Goal: Information Seeking & Learning: Learn about a topic

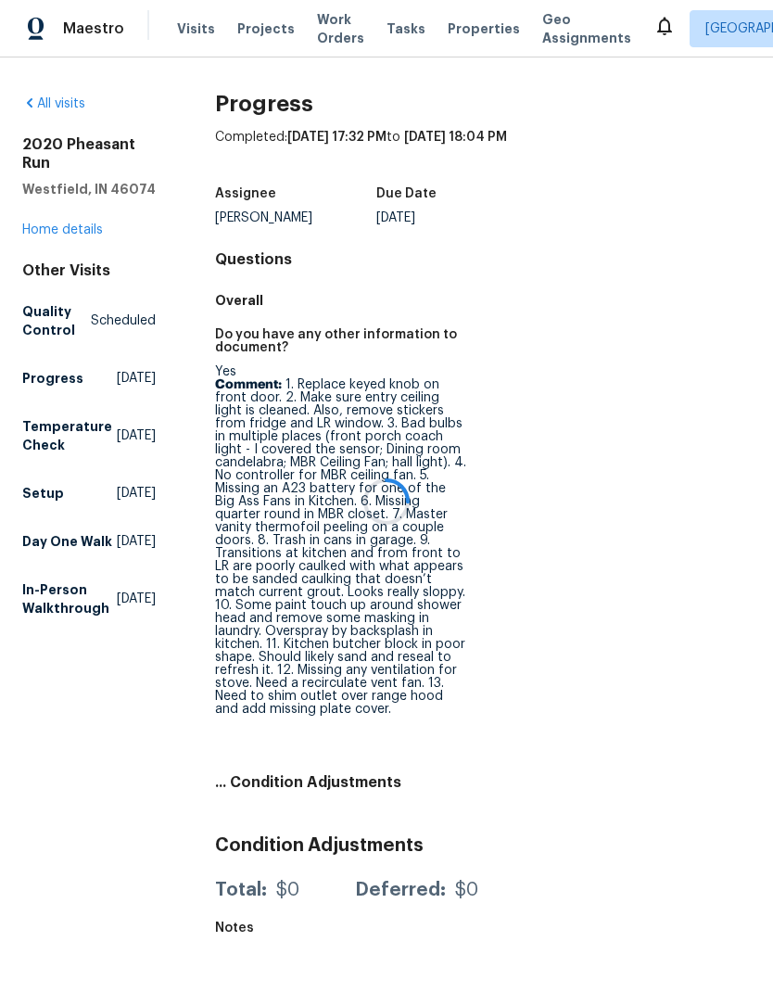
scroll to position [1, 0]
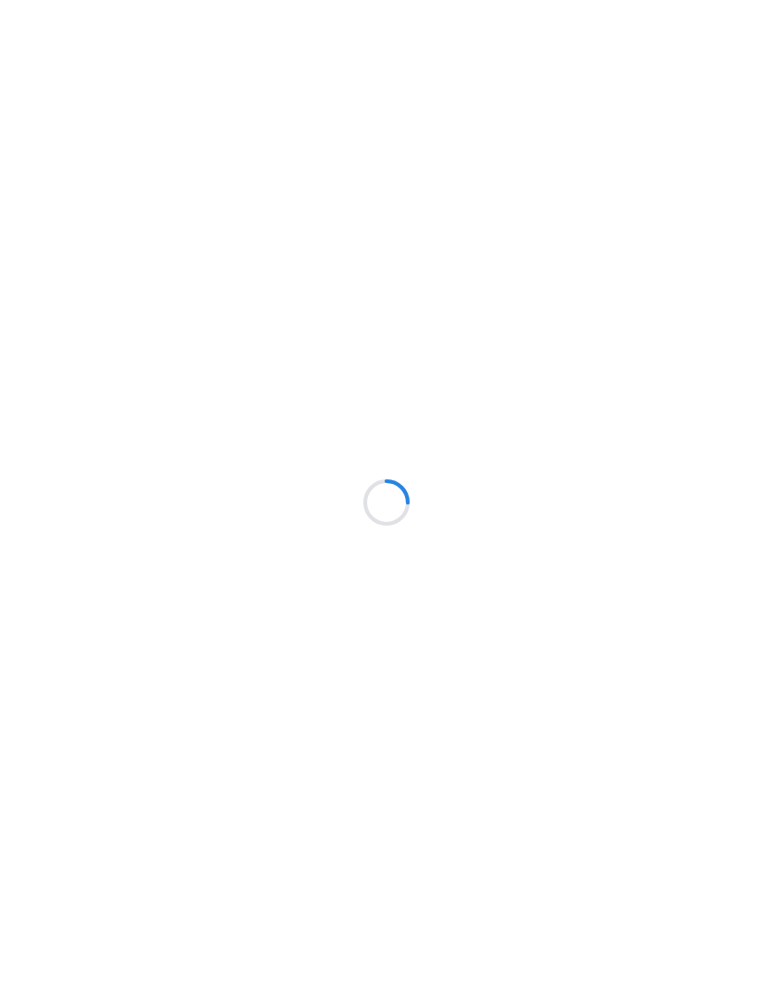
scroll to position [1, 0]
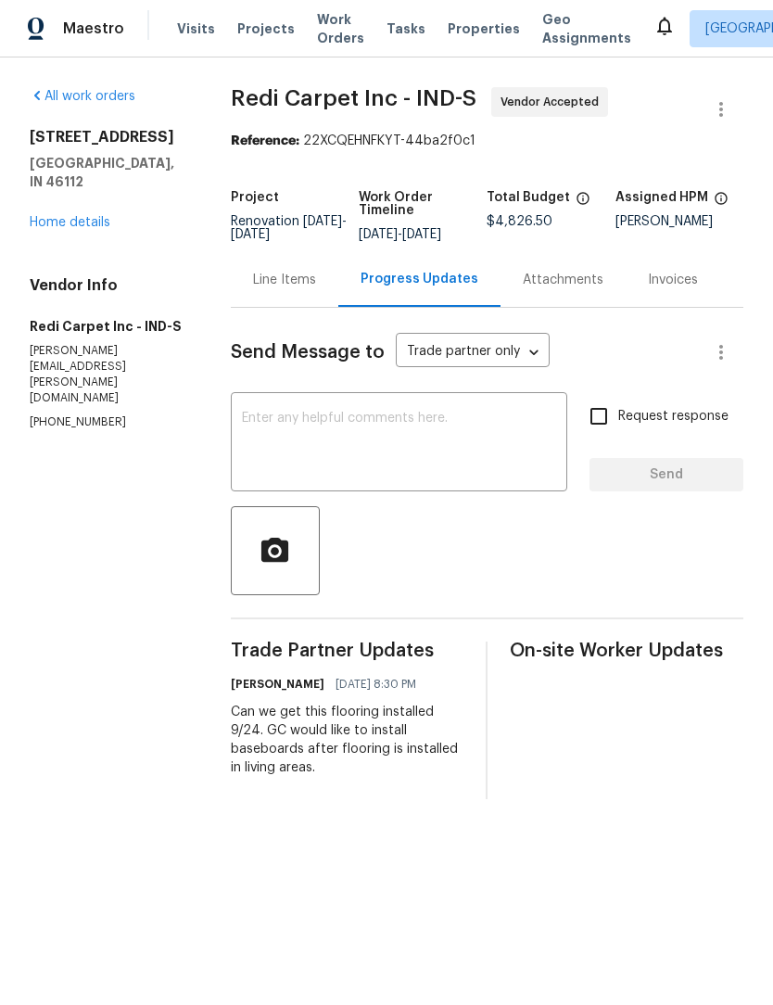
click at [463, 30] on span "Properties" at bounding box center [484, 29] width 72 height 19
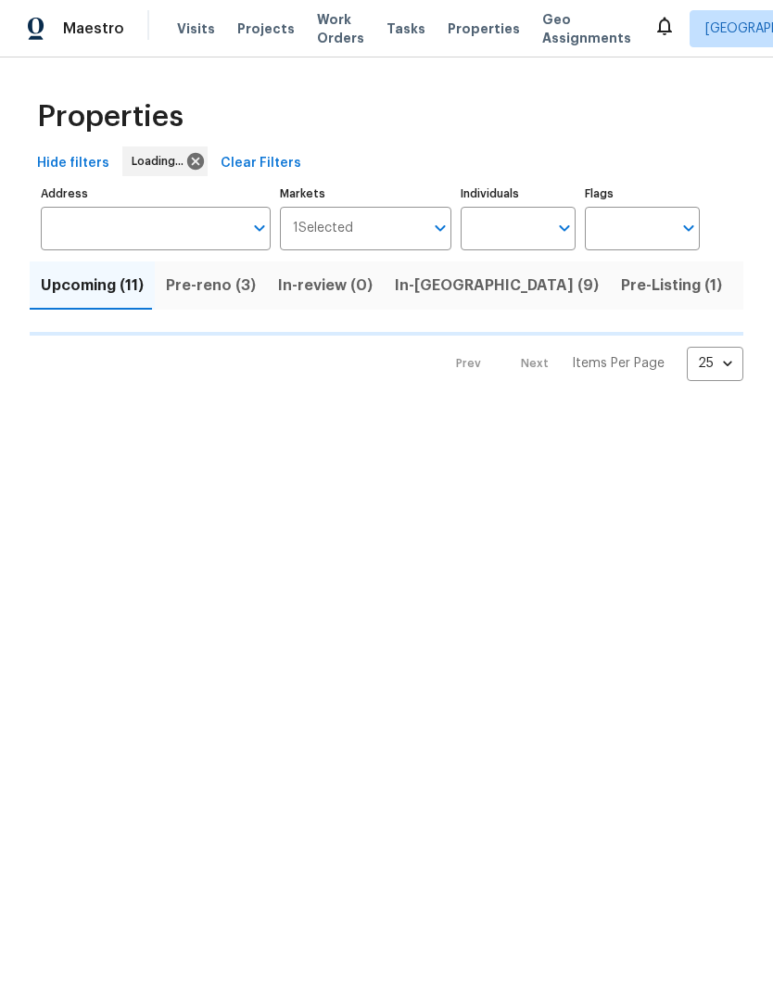
scroll to position [1, 0]
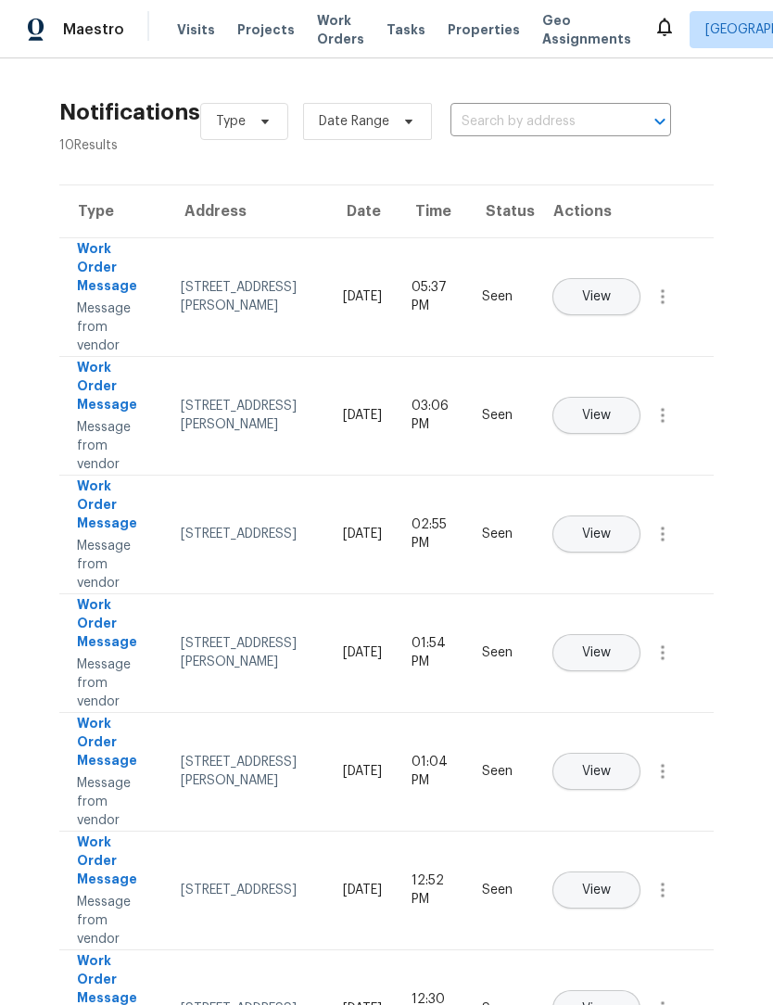
click at [323, 33] on span "Work Orders" at bounding box center [340, 29] width 47 height 37
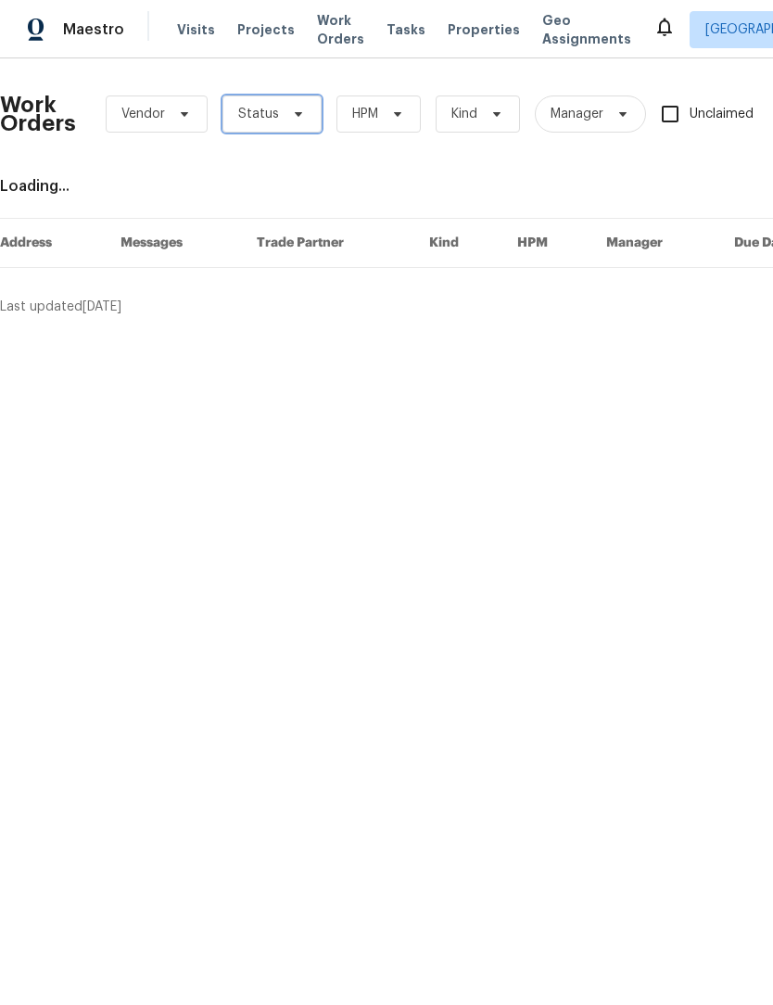
click at [274, 121] on span "Status" at bounding box center [258, 114] width 41 height 19
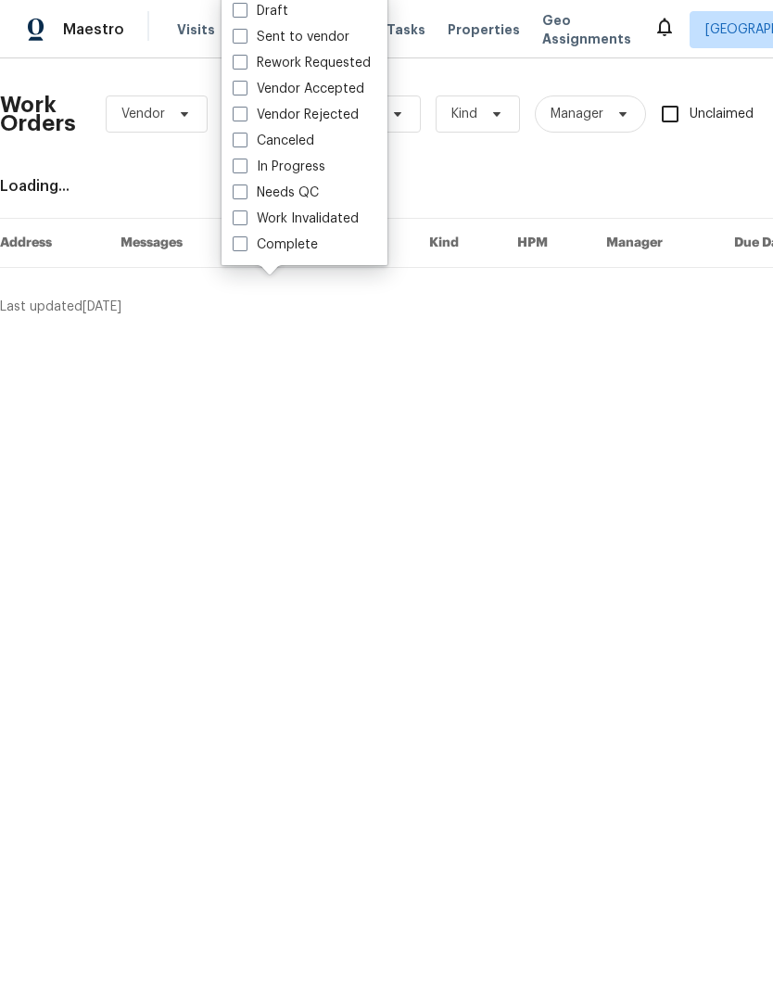
click at [312, 190] on label "Needs QC" at bounding box center [276, 193] width 86 height 19
click at [245, 190] on input "Needs QC" at bounding box center [239, 190] width 12 height 12
checkbox input "true"
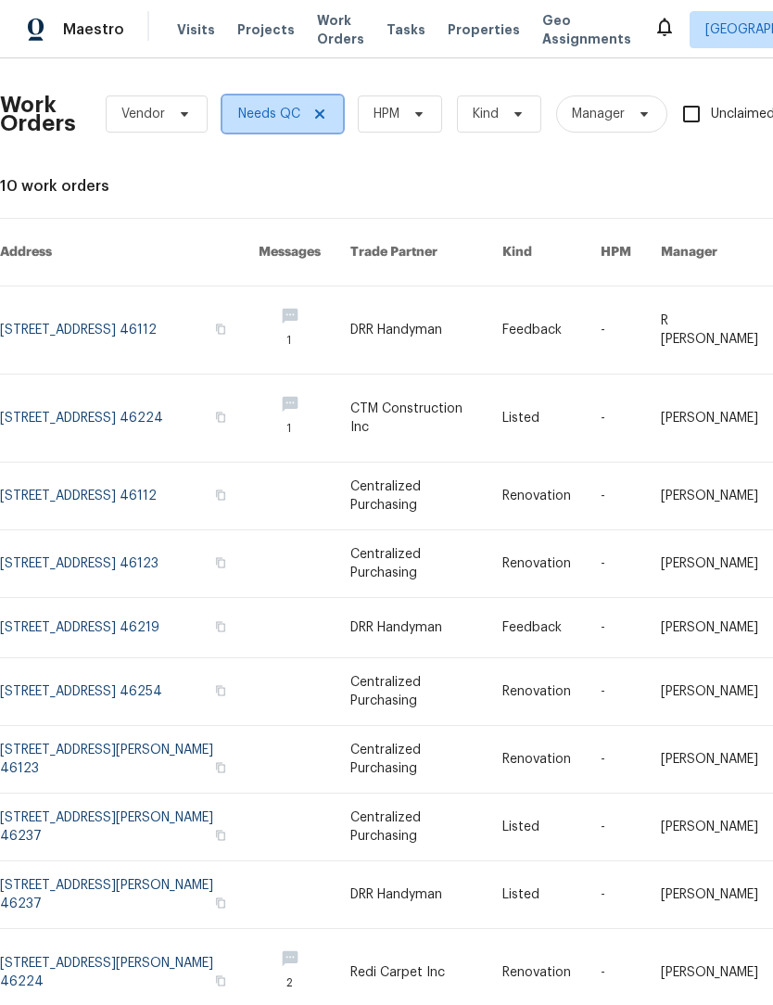
click at [325, 109] on icon at bounding box center [319, 114] width 15 height 15
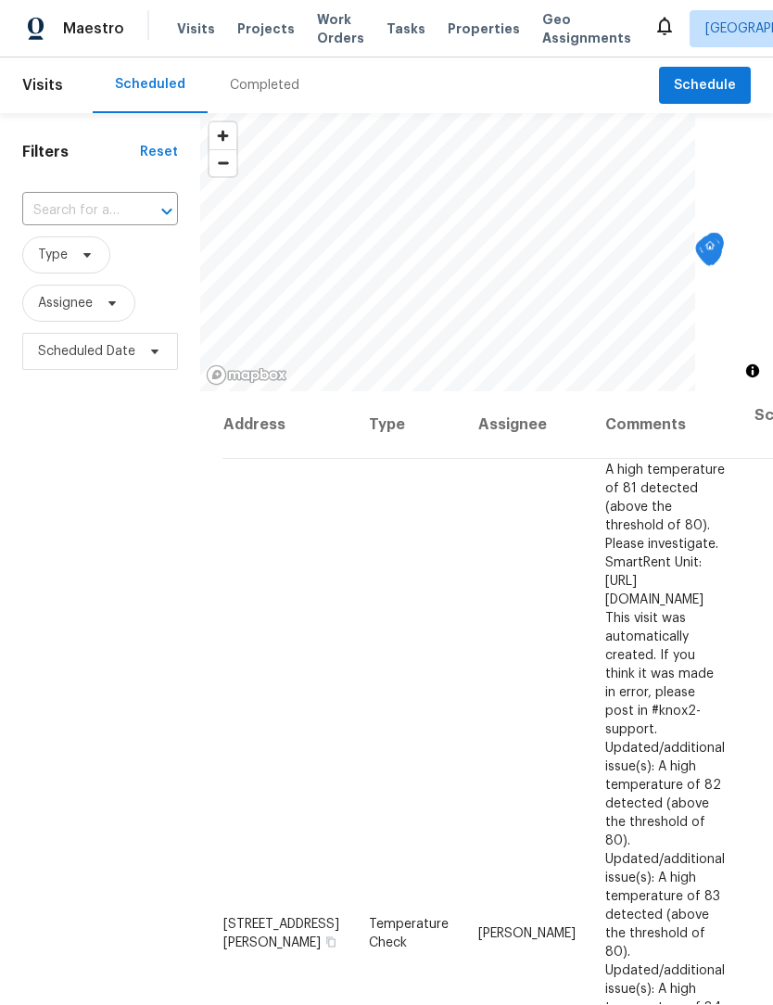
scroll to position [1, 0]
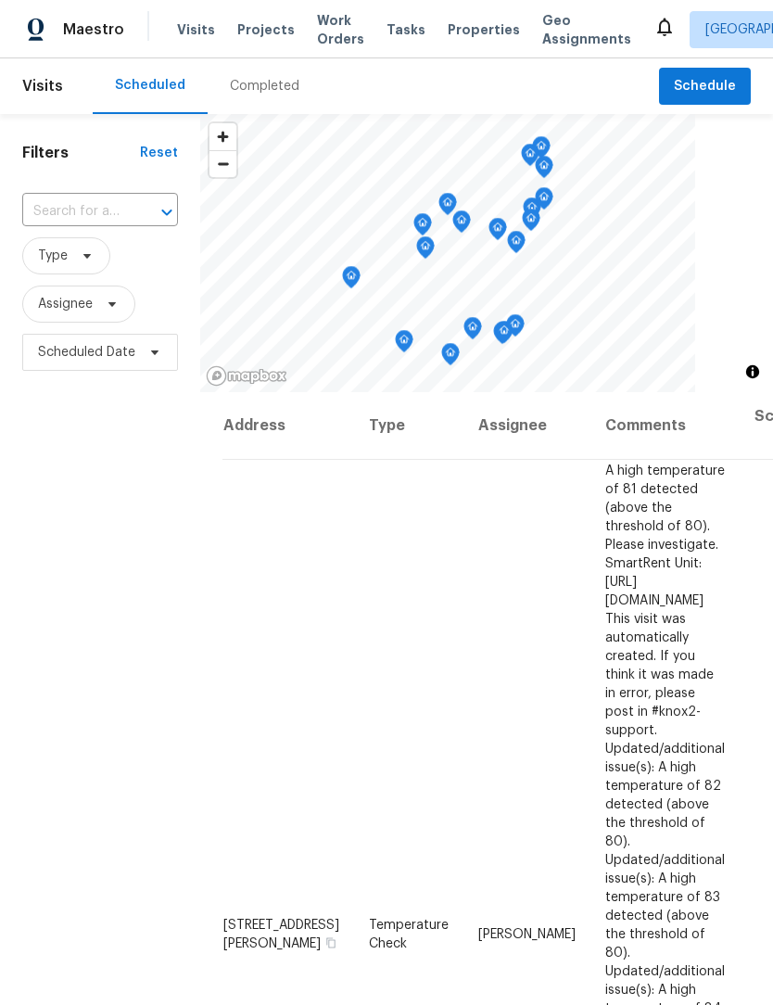
scroll to position [-1, 0]
click at [285, 80] on div "Completed" at bounding box center [265, 86] width 70 height 19
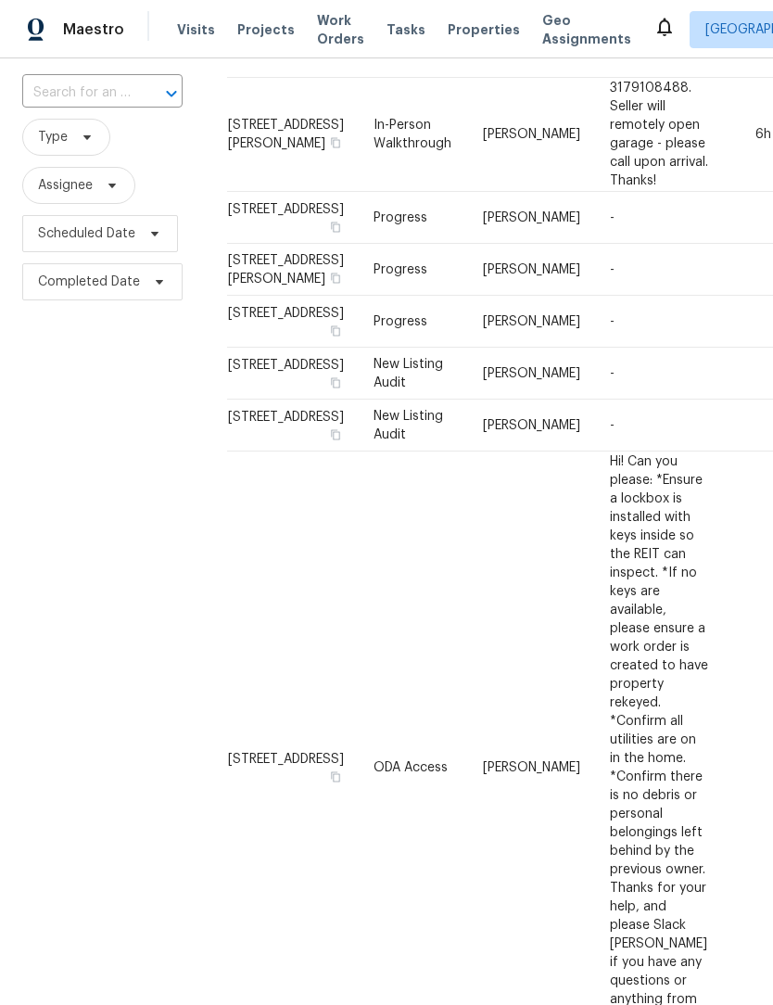
scroll to position [120, 0]
click at [253, 399] on td "[STREET_ADDRESS]" at bounding box center [293, 373] width 132 height 52
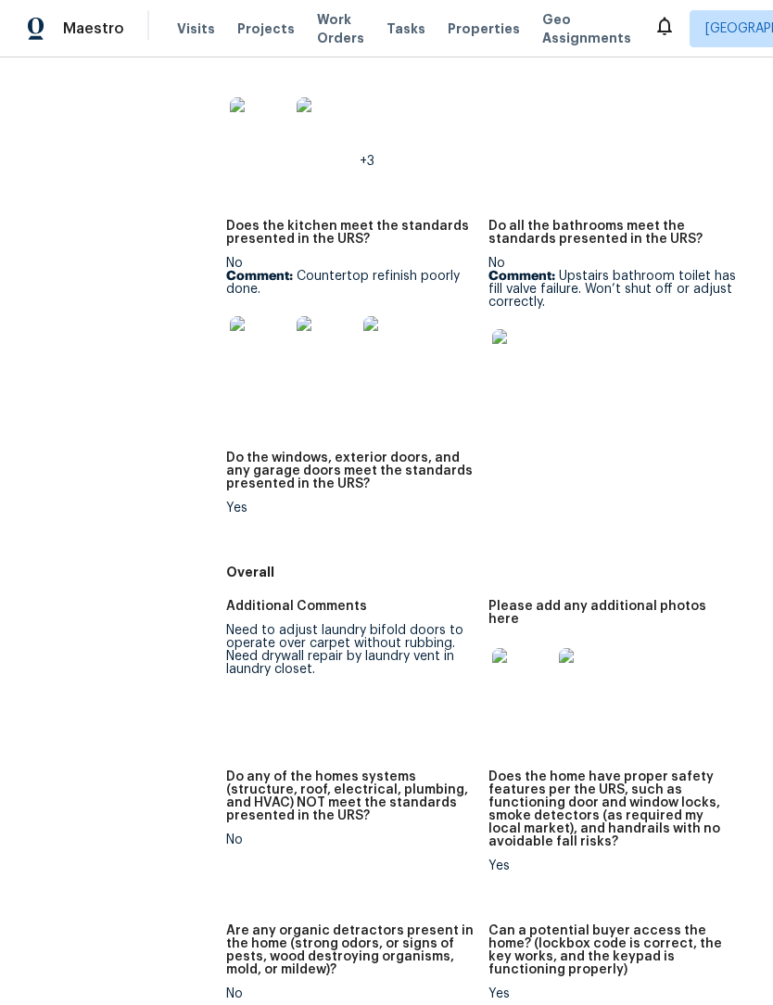
scroll to position [1127, 0]
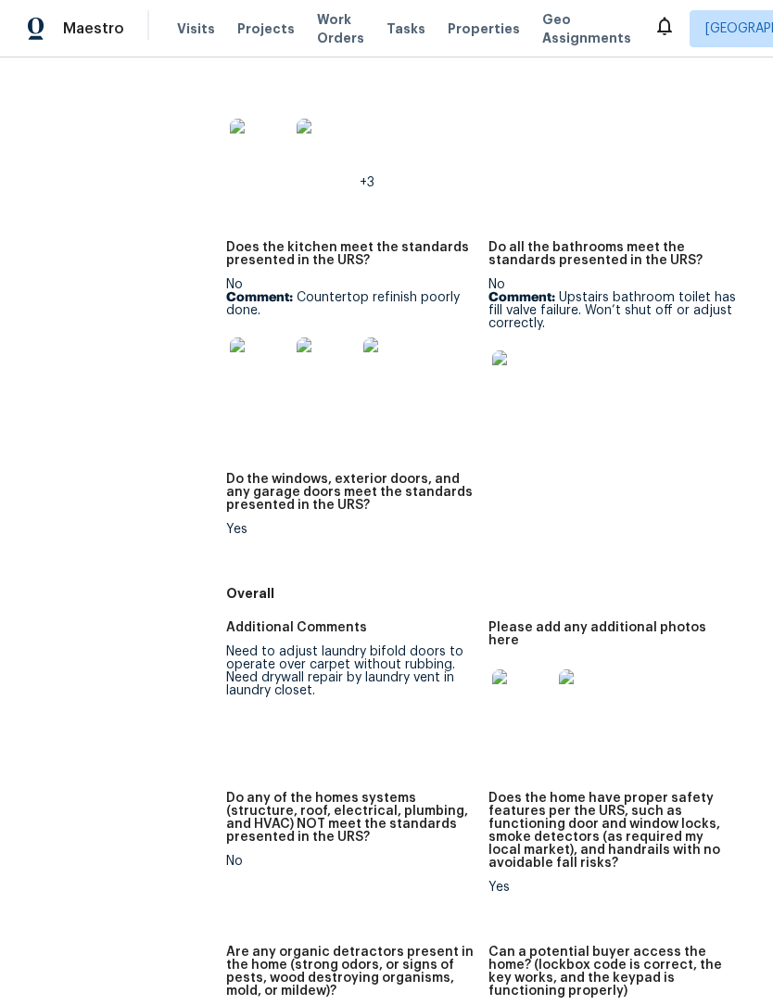
click at [522, 670] on img at bounding box center [521, 699] width 59 height 59
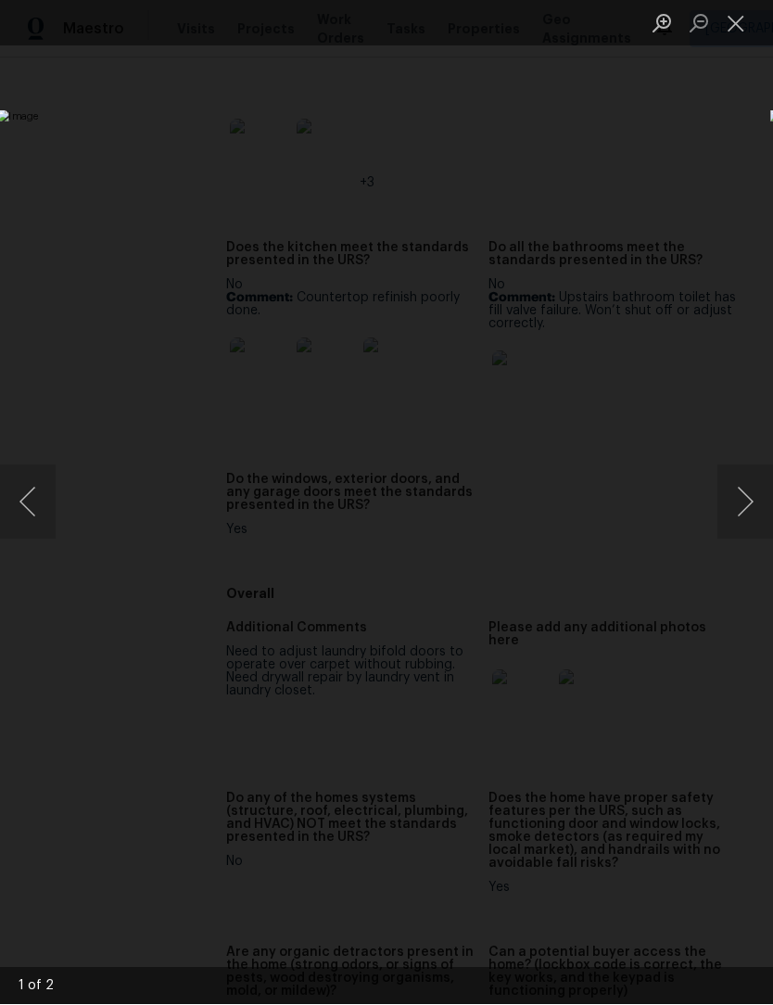
click at [742, 516] on button "Next image" at bounding box center [746, 502] width 56 height 74
click at [737, 516] on button "Next image" at bounding box center [746, 502] width 56 height 74
click at [732, 24] on button "Close lightbox" at bounding box center [736, 23] width 37 height 32
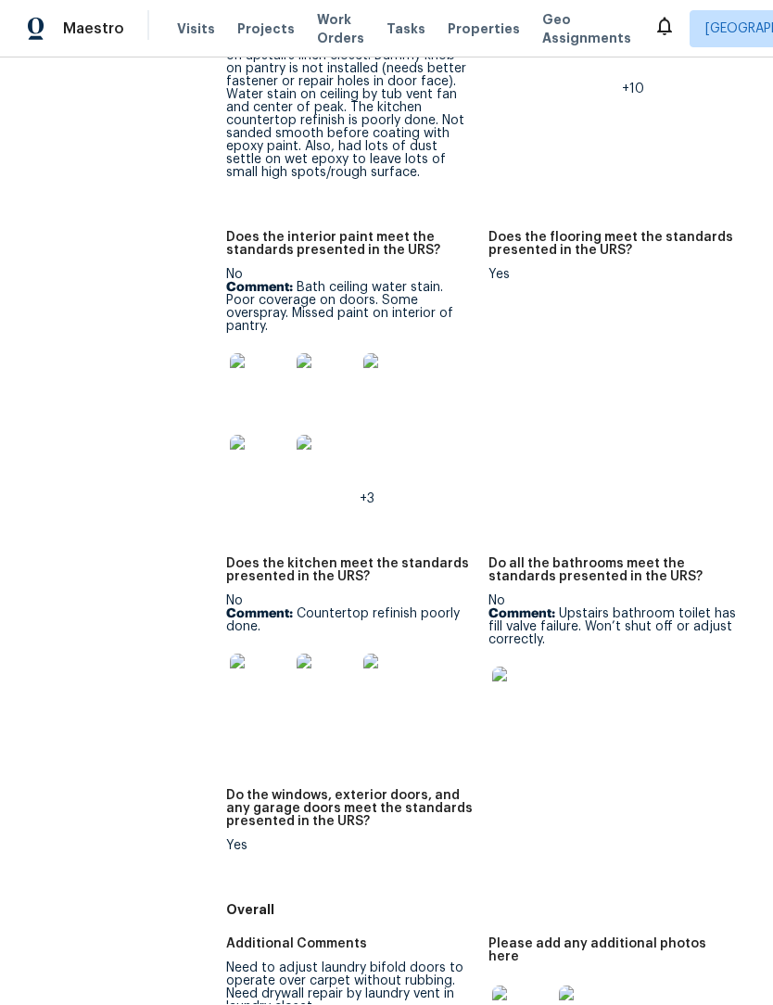
scroll to position [789, 0]
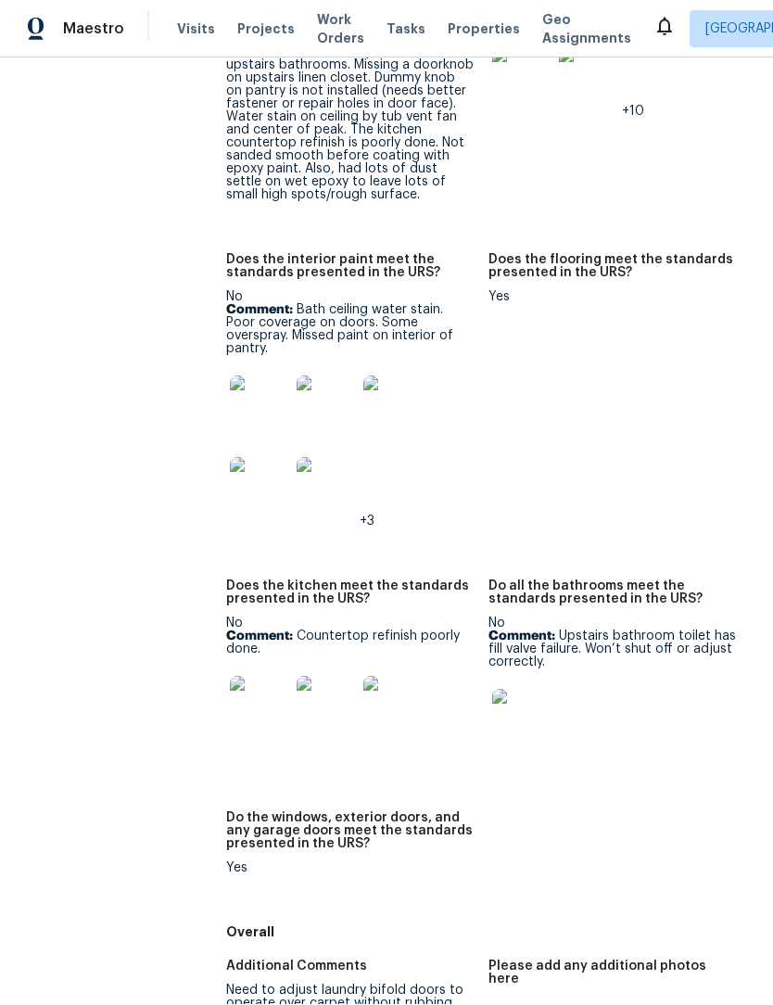
click at [531, 690] on img at bounding box center [521, 719] width 59 height 59
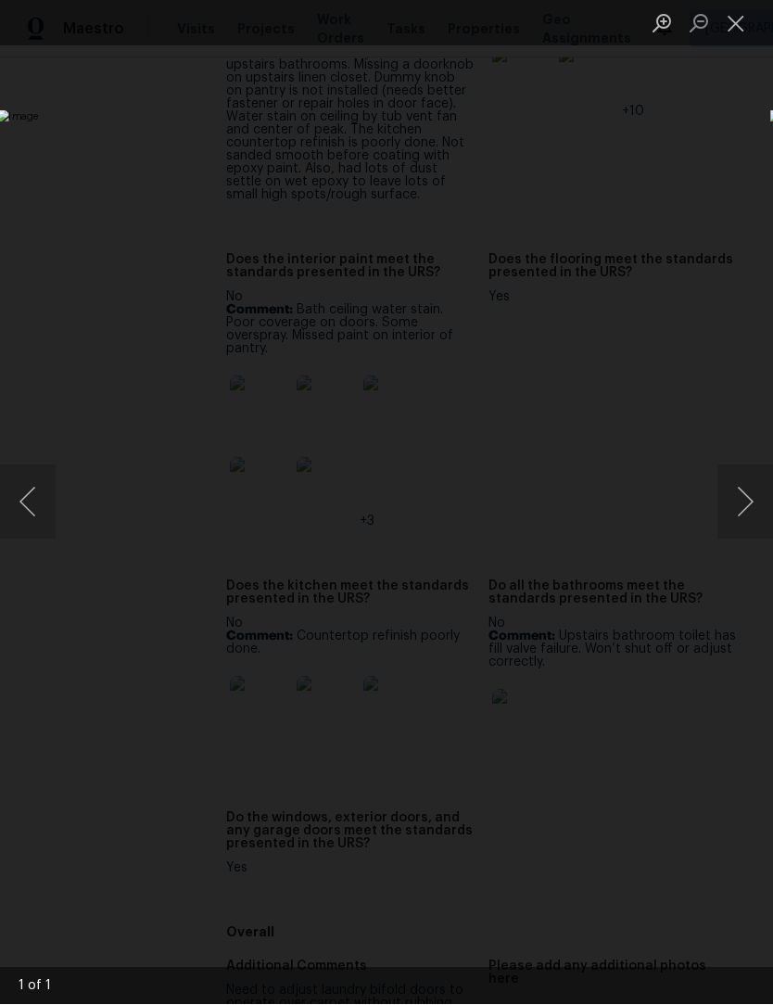
click at [740, 19] on button "Close lightbox" at bounding box center [736, 23] width 37 height 32
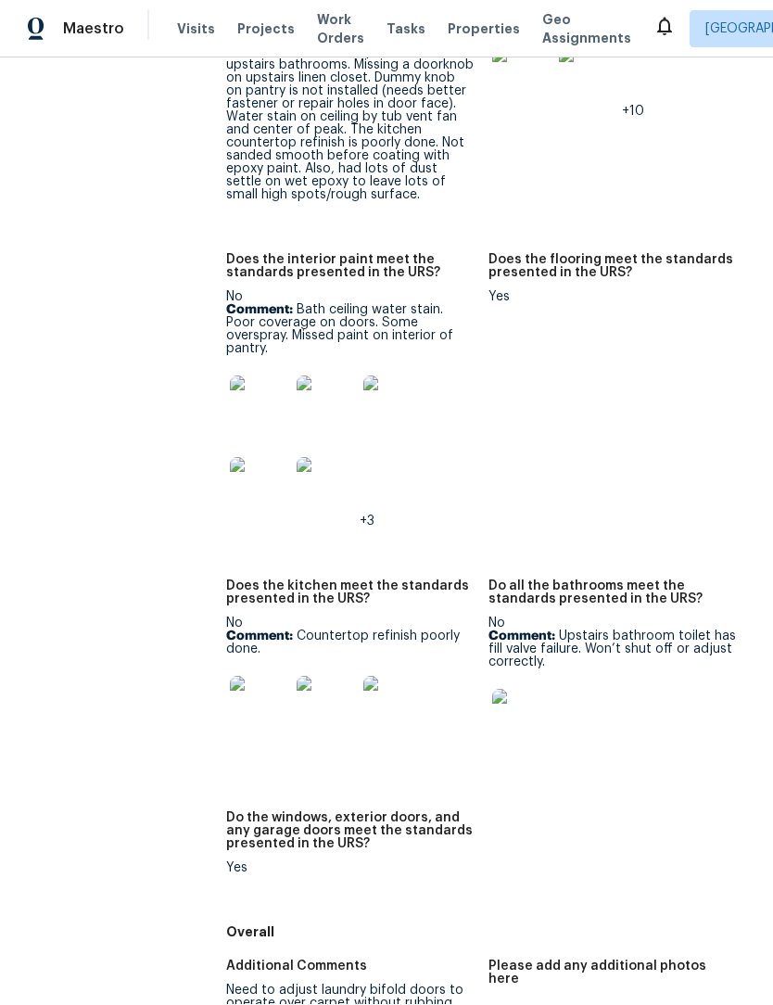
click at [252, 677] on img at bounding box center [259, 706] width 59 height 59
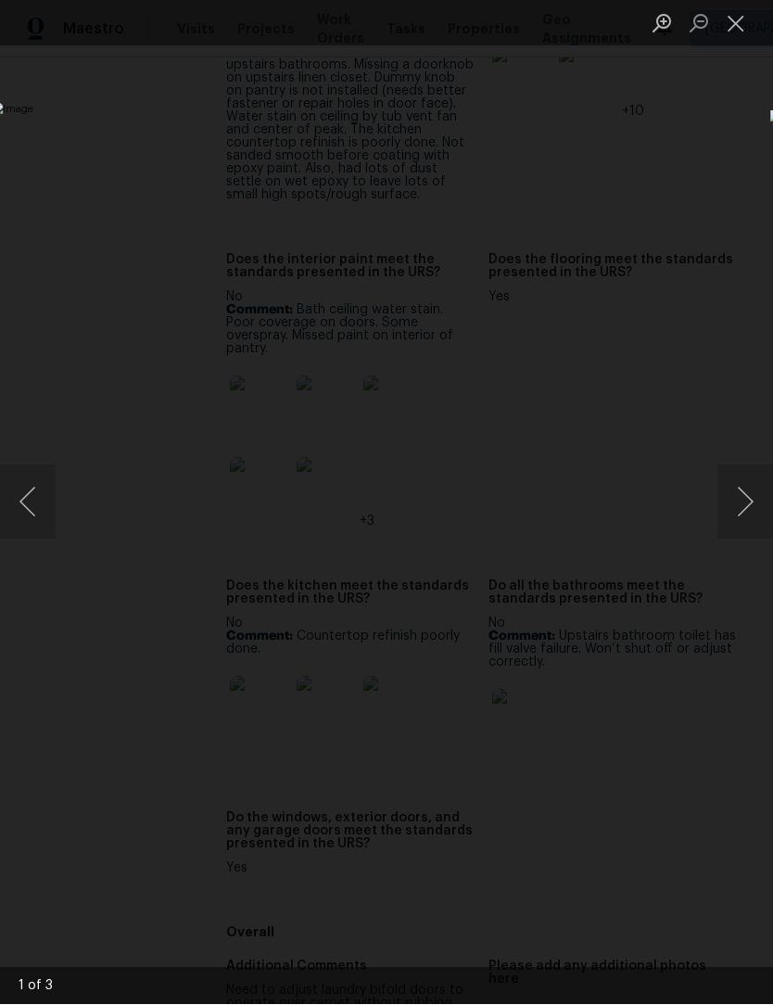
click at [751, 509] on button "Next image" at bounding box center [746, 502] width 56 height 74
click at [742, 501] on button "Next image" at bounding box center [746, 502] width 56 height 74
click at [724, 29] on button "Close lightbox" at bounding box center [736, 23] width 37 height 32
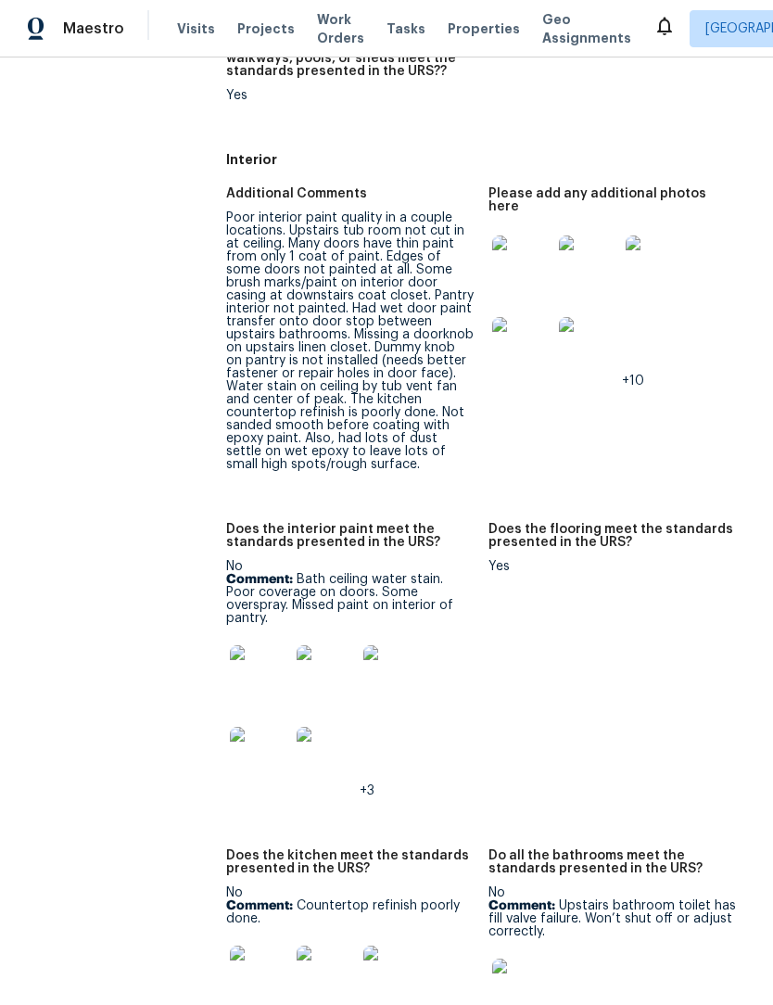
scroll to position [499, 0]
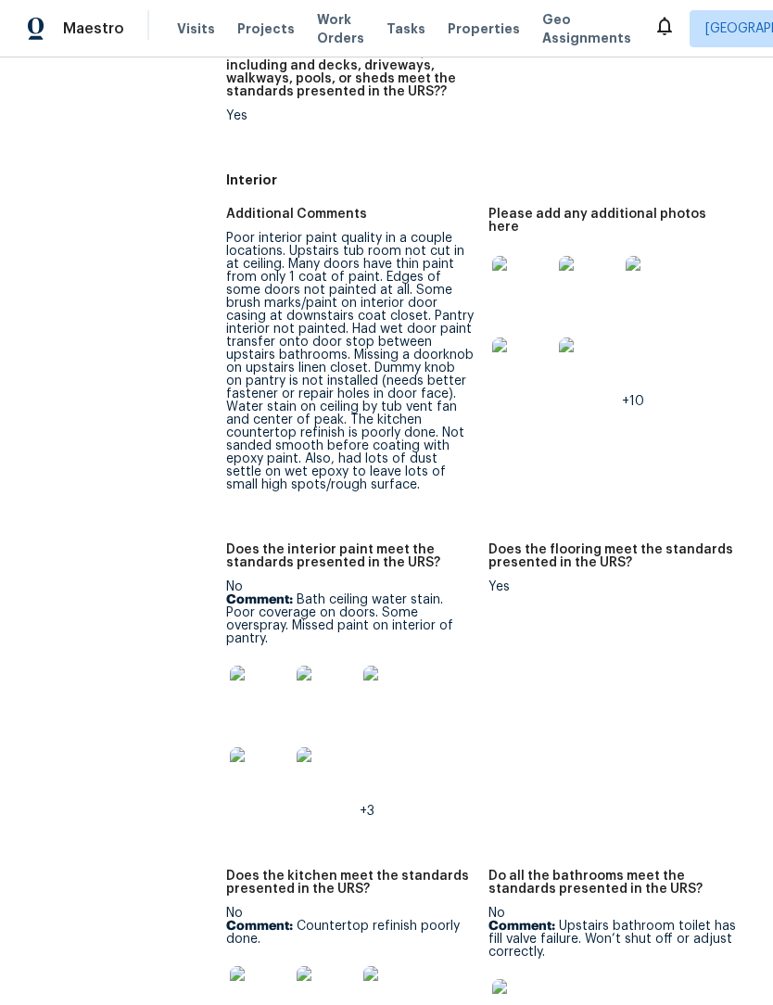
click at [246, 667] on img at bounding box center [259, 696] width 59 height 59
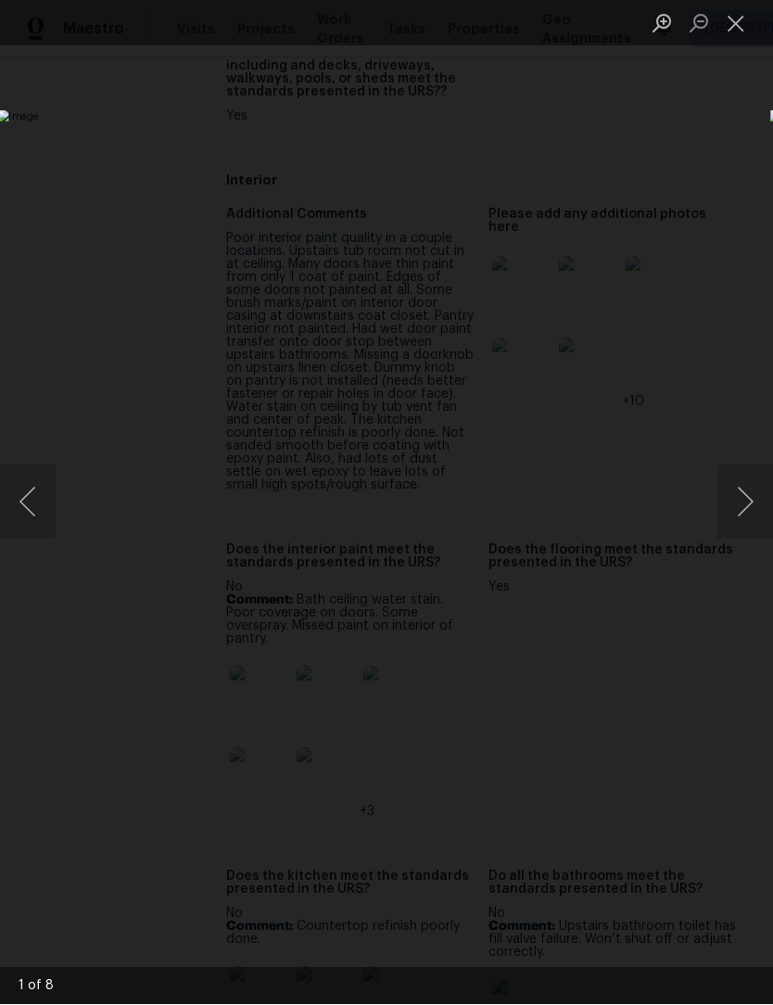
click at [744, 499] on button "Next image" at bounding box center [746, 502] width 56 height 74
click at [745, 492] on button "Next image" at bounding box center [746, 502] width 56 height 74
click at [747, 494] on button "Next image" at bounding box center [746, 502] width 56 height 74
click at [749, 495] on button "Next image" at bounding box center [746, 502] width 56 height 74
click at [746, 494] on button "Next image" at bounding box center [746, 502] width 56 height 74
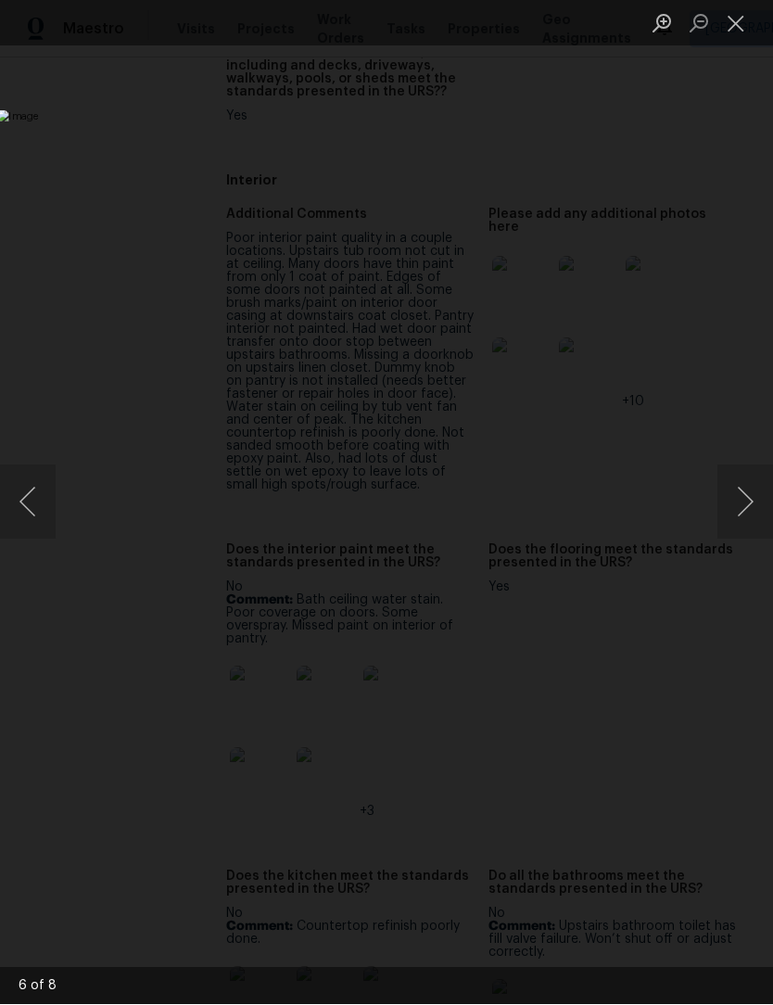
click at [748, 490] on button "Next image" at bounding box center [746, 502] width 56 height 74
click at [748, 491] on button "Next image" at bounding box center [746, 502] width 56 height 74
click at [753, 493] on button "Next image" at bounding box center [746, 502] width 56 height 74
click at [740, 14] on button "Close lightbox" at bounding box center [736, 23] width 37 height 32
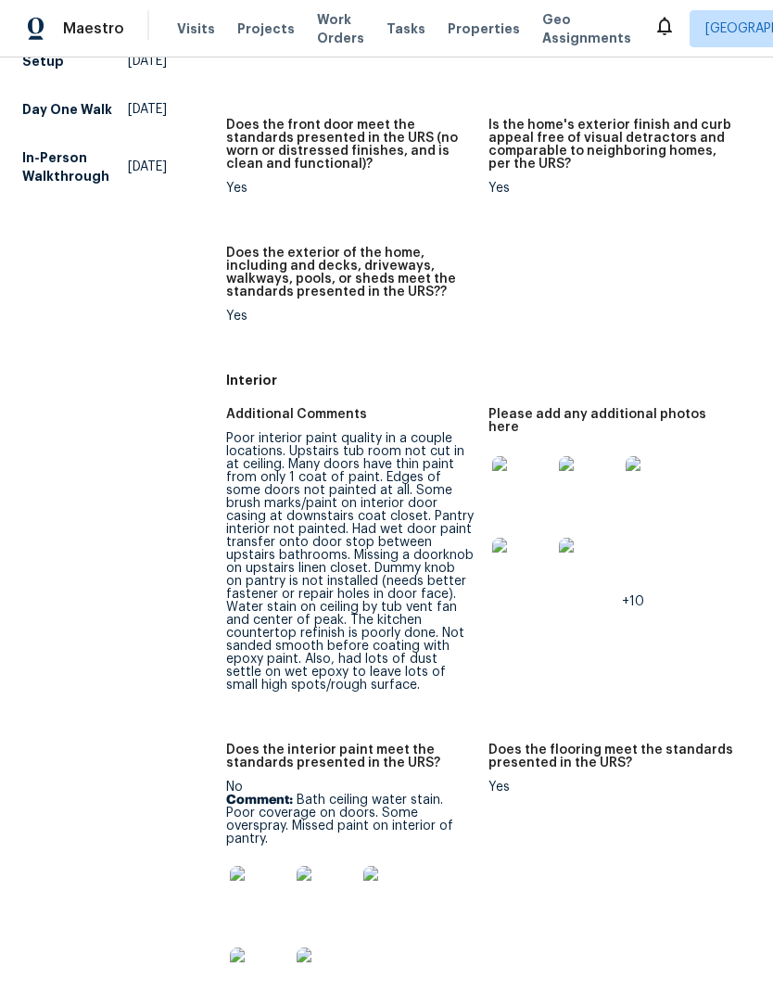
scroll to position [282, 0]
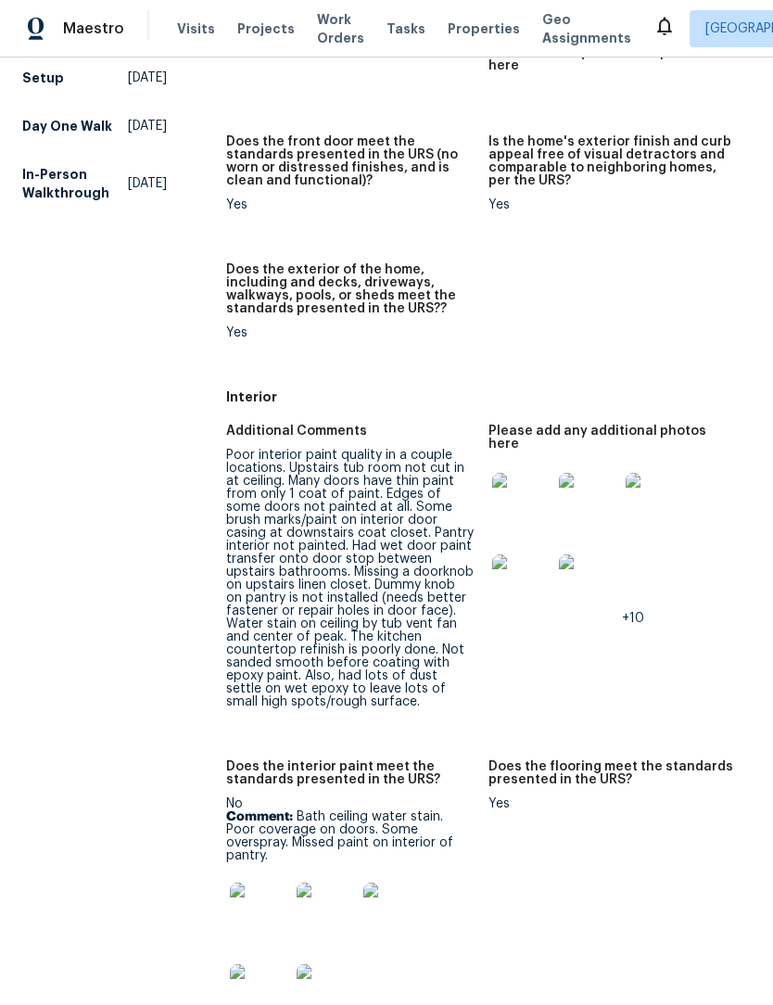
click at [538, 474] on img at bounding box center [521, 503] width 59 height 59
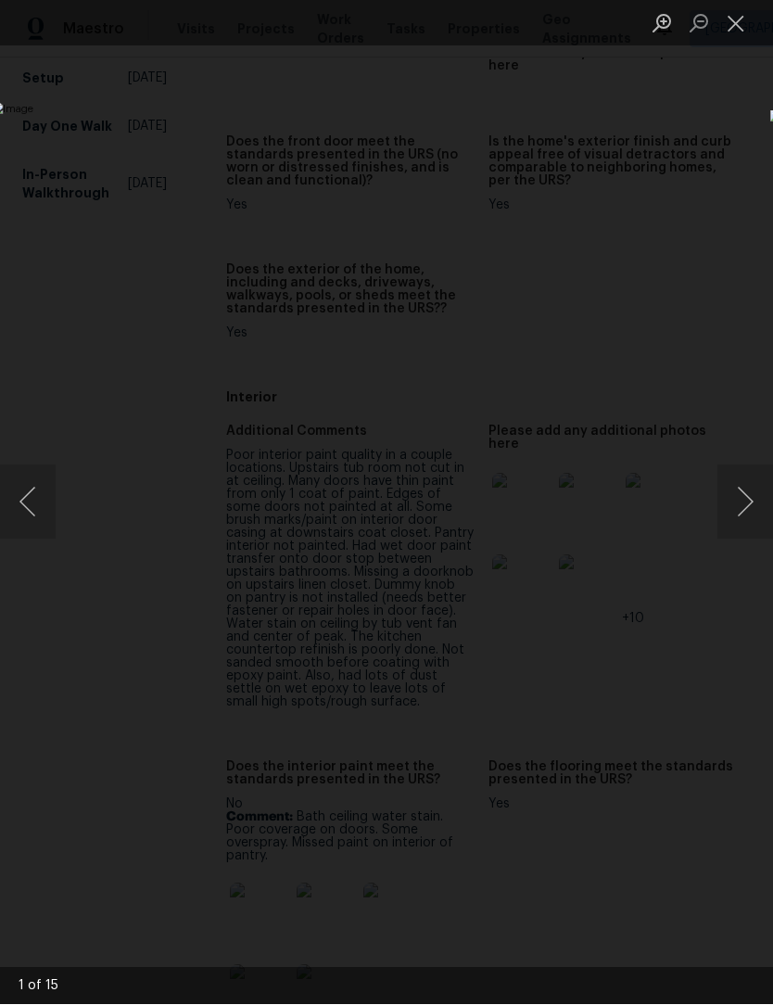
click at [741, 535] on button "Next image" at bounding box center [746, 502] width 56 height 74
click at [731, 523] on button "Next image" at bounding box center [746, 502] width 56 height 74
click at [735, 520] on button "Next image" at bounding box center [746, 502] width 56 height 74
click at [740, 514] on button "Next image" at bounding box center [746, 502] width 56 height 74
click at [736, 513] on button "Next image" at bounding box center [746, 502] width 56 height 74
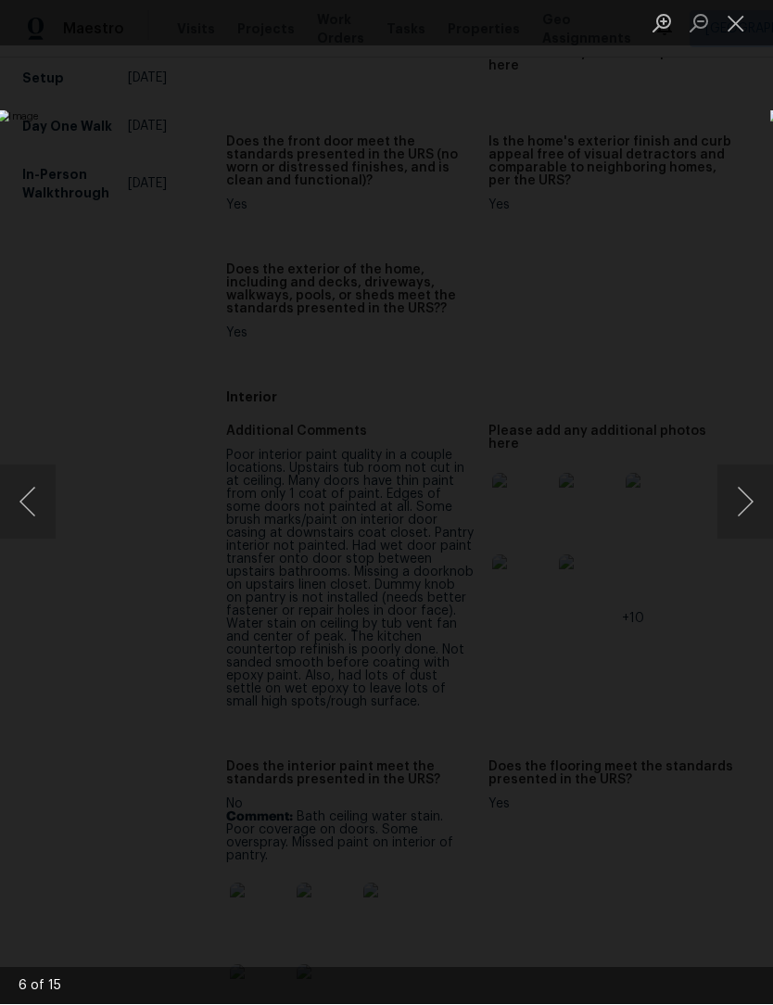
click at [739, 513] on button "Next image" at bounding box center [746, 502] width 56 height 74
click at [737, 512] on button "Next image" at bounding box center [746, 502] width 56 height 74
click at [738, 514] on button "Next image" at bounding box center [746, 502] width 56 height 74
click at [736, 515] on button "Next image" at bounding box center [746, 502] width 56 height 74
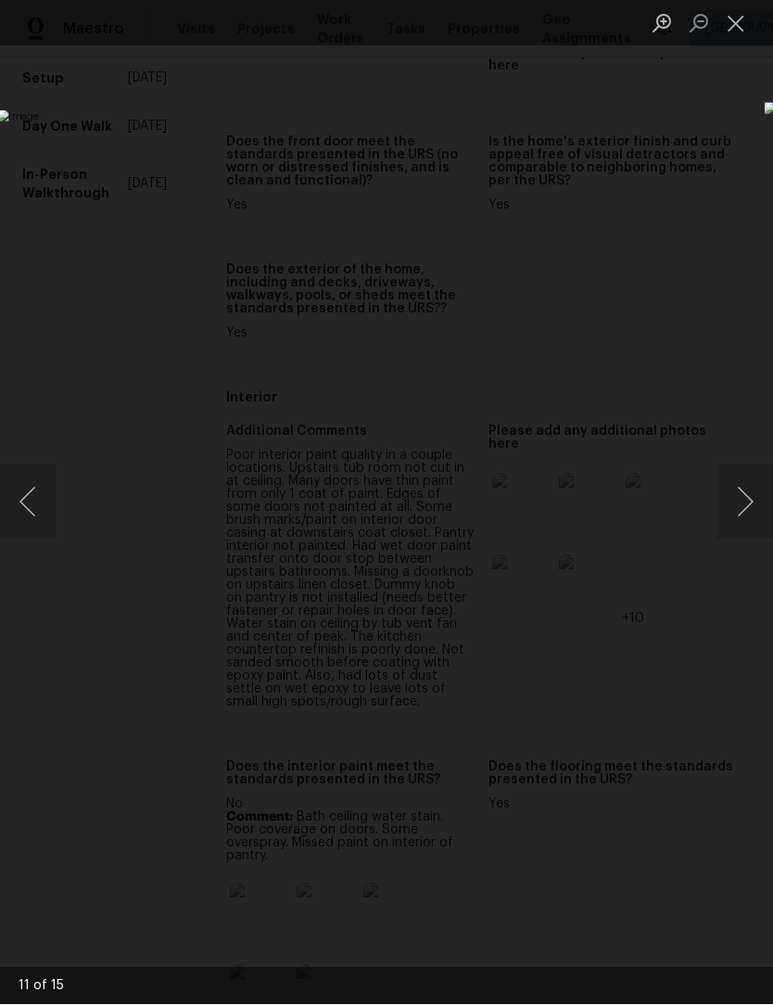
click at [23, 529] on button "Previous image" at bounding box center [28, 502] width 56 height 74
click at [747, 505] on button "Next image" at bounding box center [746, 502] width 56 height 74
click at [744, 493] on button "Next image" at bounding box center [746, 502] width 56 height 74
click at [741, 493] on button "Next image" at bounding box center [746, 502] width 56 height 74
click at [743, 492] on button "Next image" at bounding box center [746, 502] width 56 height 74
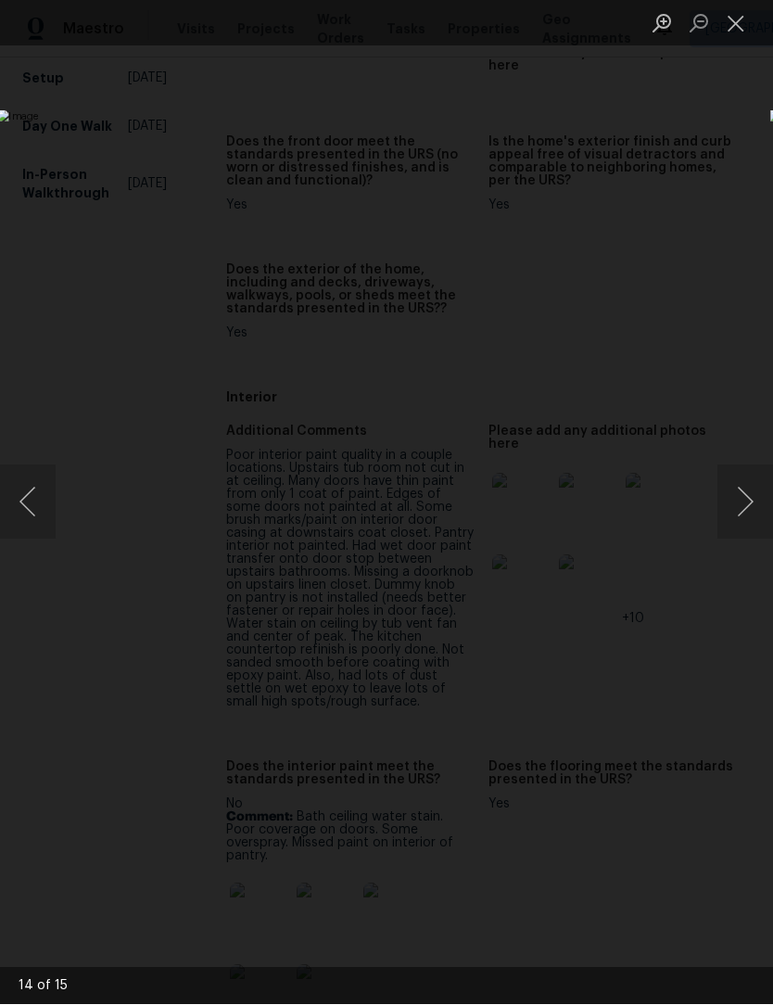
click at [740, 499] on button "Next image" at bounding box center [746, 502] width 56 height 74
click at [742, 506] on button "Next image" at bounding box center [746, 502] width 56 height 74
click at [737, 26] on button "Close lightbox" at bounding box center [736, 23] width 37 height 32
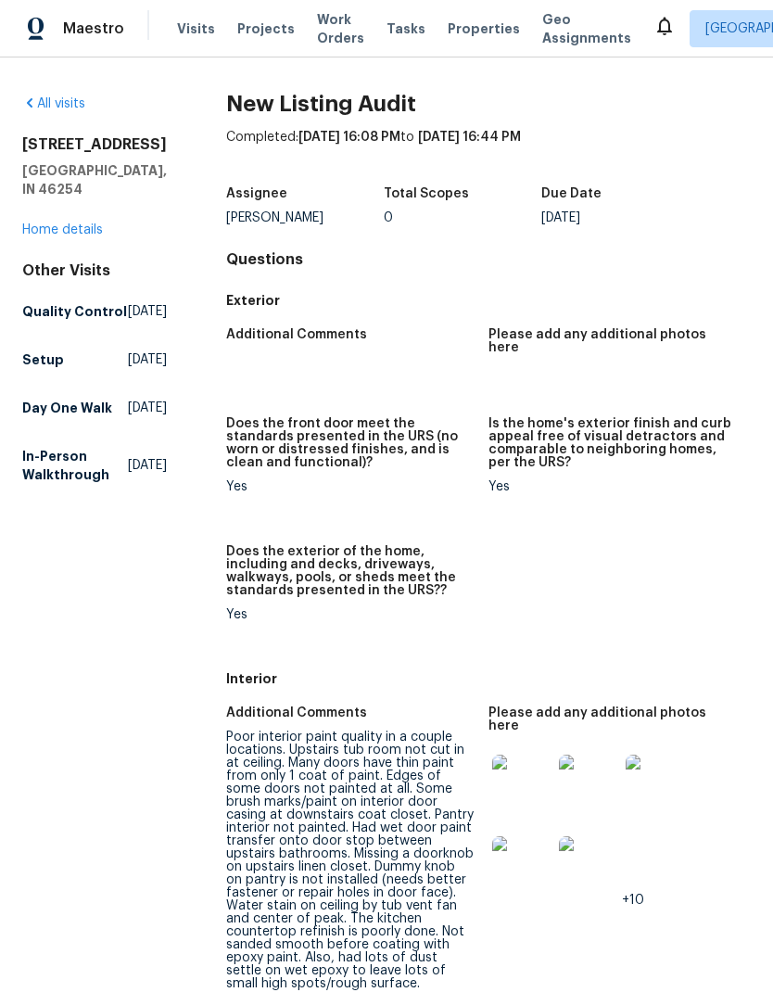
scroll to position [0, 0]
click at [81, 171] on div "[STREET_ADDRESS] Home details" at bounding box center [94, 188] width 145 height 104
click at [96, 224] on link "Home details" at bounding box center [62, 230] width 81 height 13
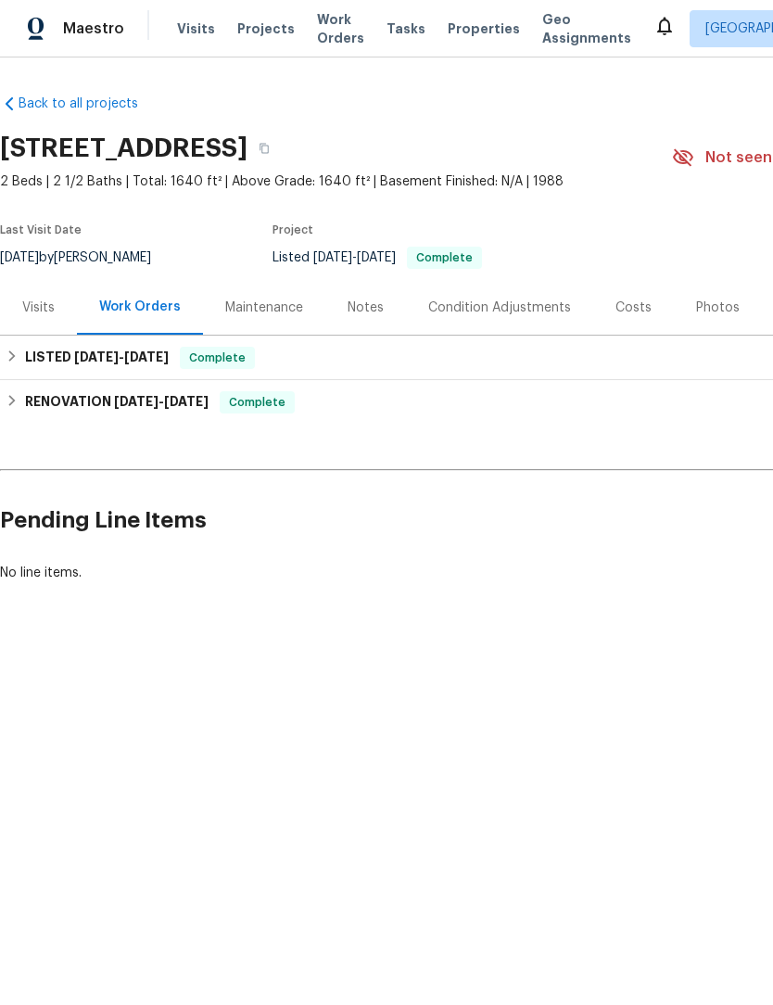
click at [627, 307] on div "Costs" at bounding box center [634, 308] width 36 height 19
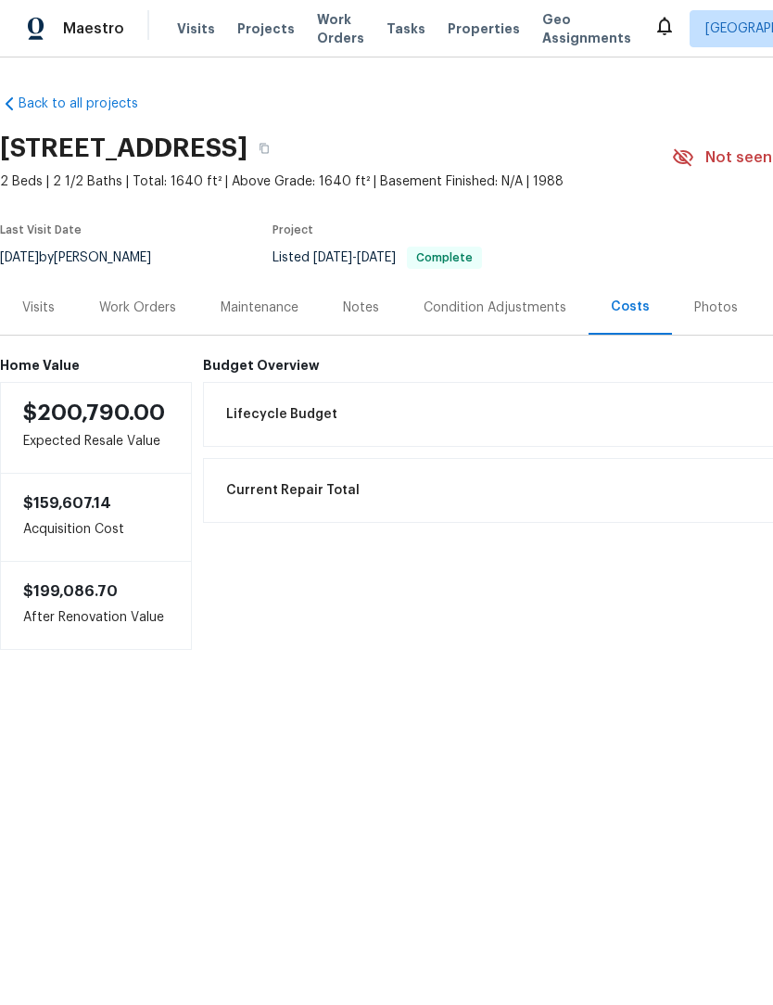
click at [172, 313] on div "Work Orders" at bounding box center [137, 308] width 77 height 19
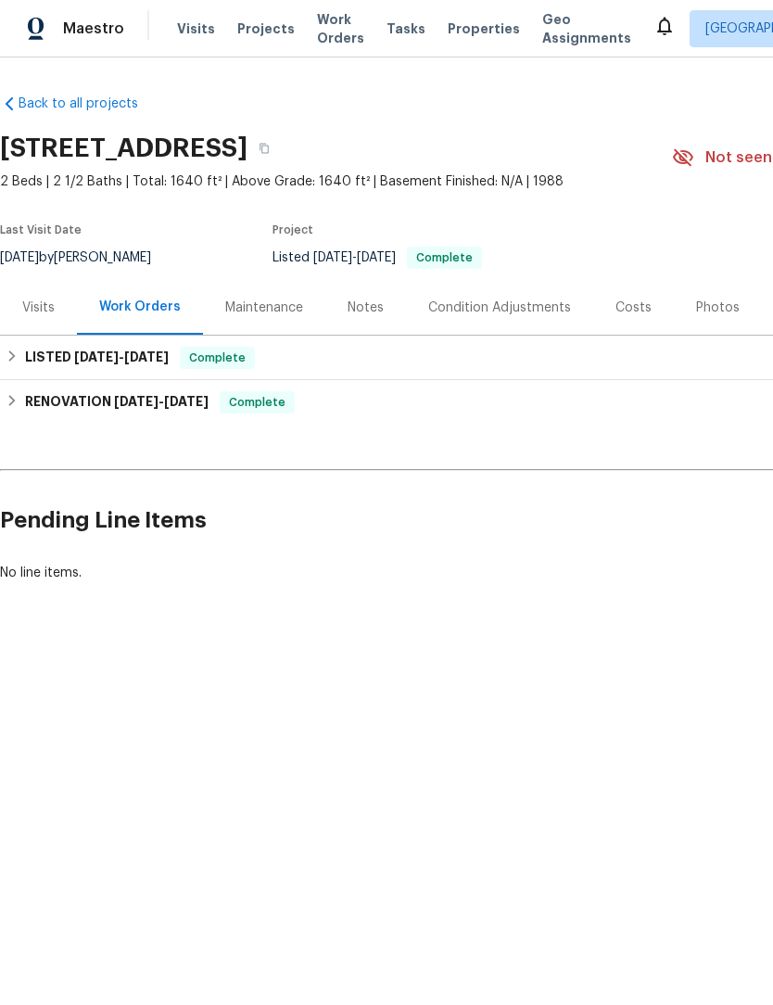
click at [369, 321] on div "Notes" at bounding box center [365, 308] width 81 height 55
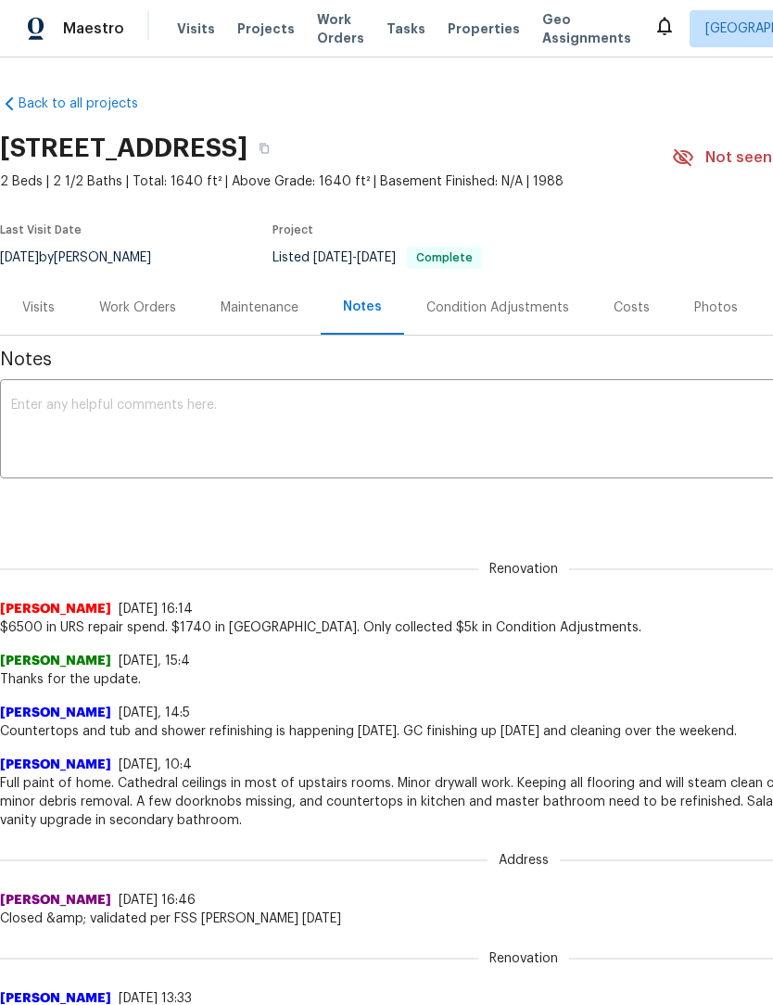
click at [526, 311] on div "Condition Adjustments" at bounding box center [497, 308] width 143 height 19
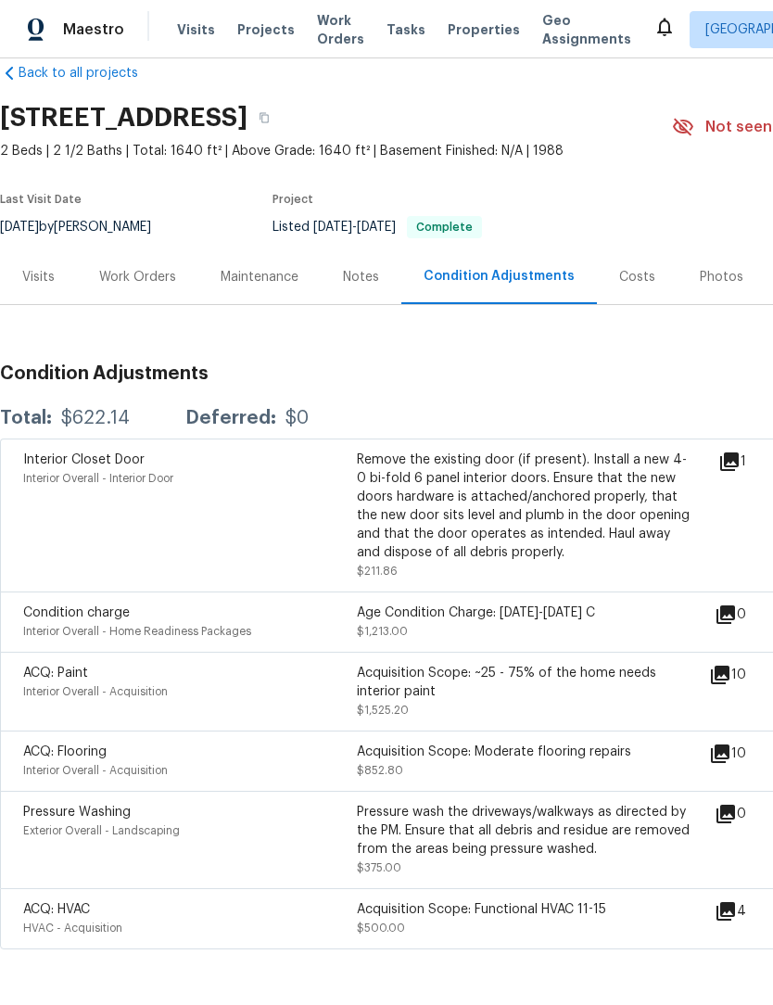
scroll to position [32, 0]
click at [163, 264] on div "Work Orders" at bounding box center [137, 276] width 121 height 55
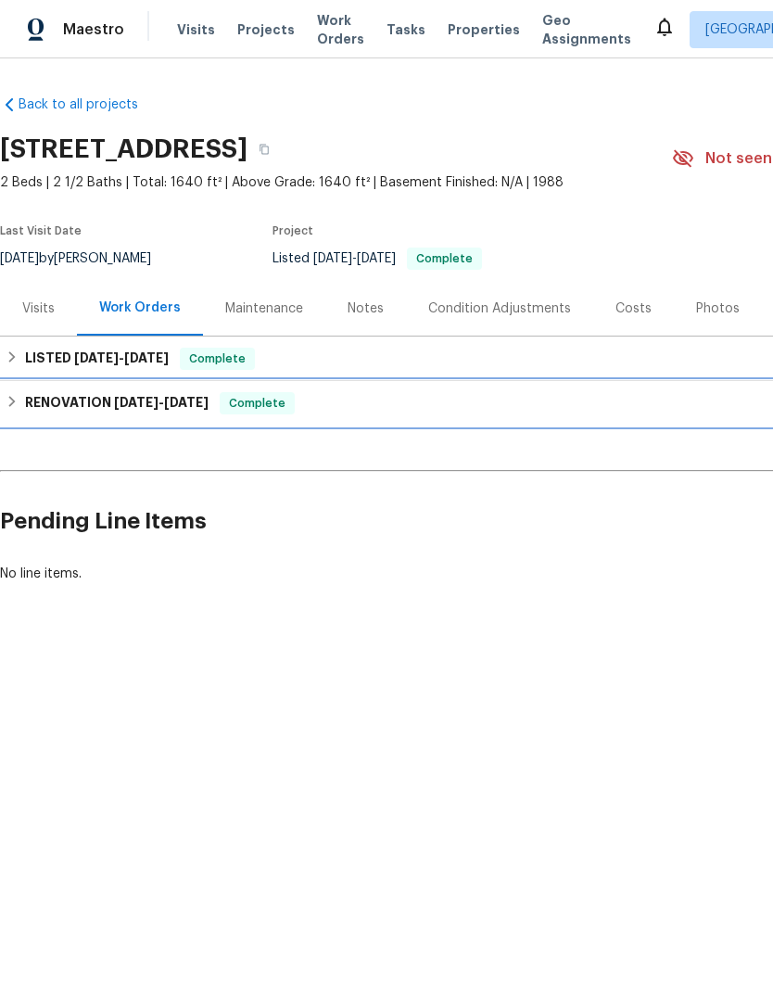
click at [15, 400] on icon at bounding box center [12, 401] width 13 height 13
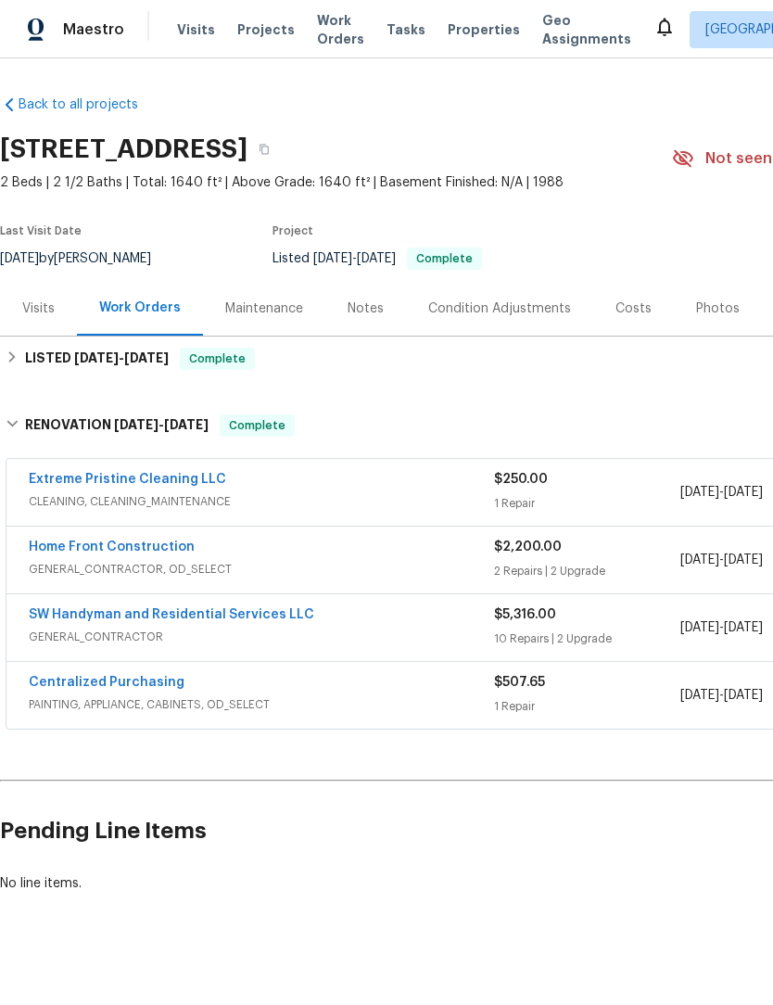
click at [359, 613] on div "SW Handyman and Residential Services LLC" at bounding box center [261, 616] width 465 height 22
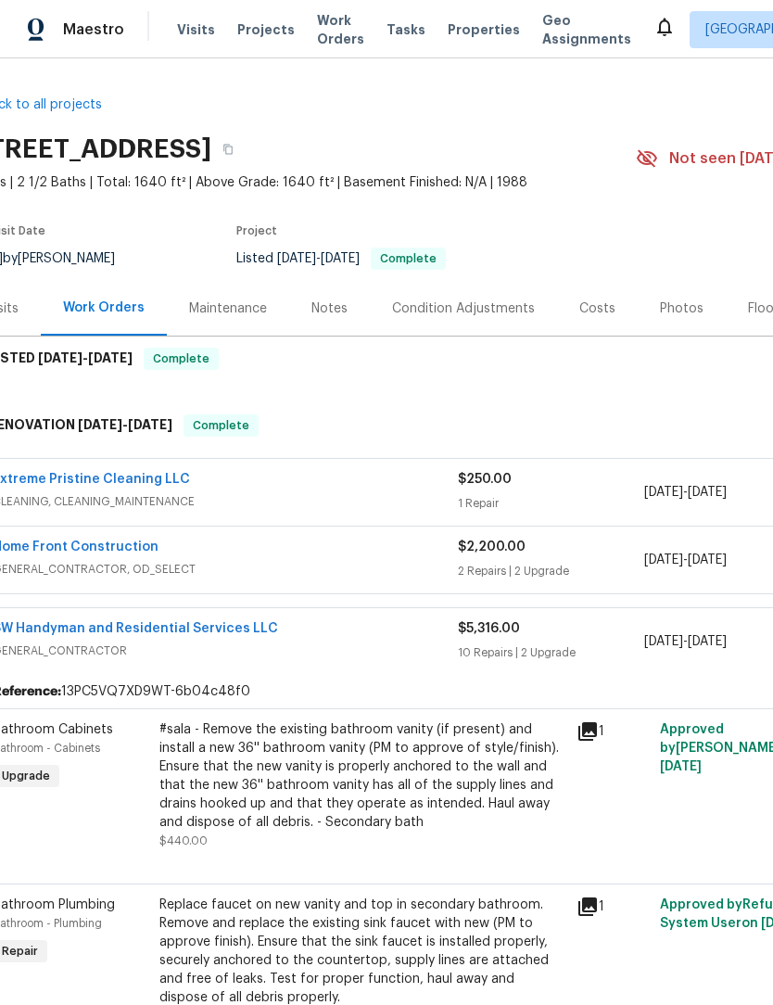
scroll to position [0, 36]
click at [134, 657] on span "GENERAL_CONTRACTOR" at bounding box center [225, 651] width 465 height 19
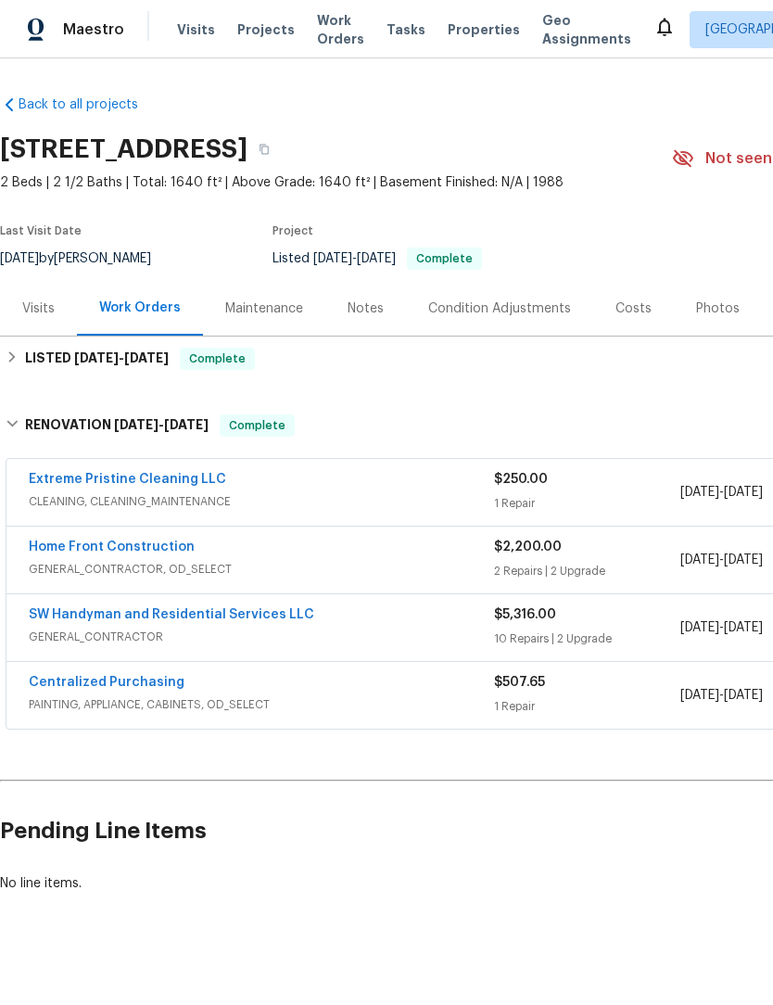
scroll to position [0, 0]
click at [30, 314] on div "Visits" at bounding box center [38, 308] width 32 height 19
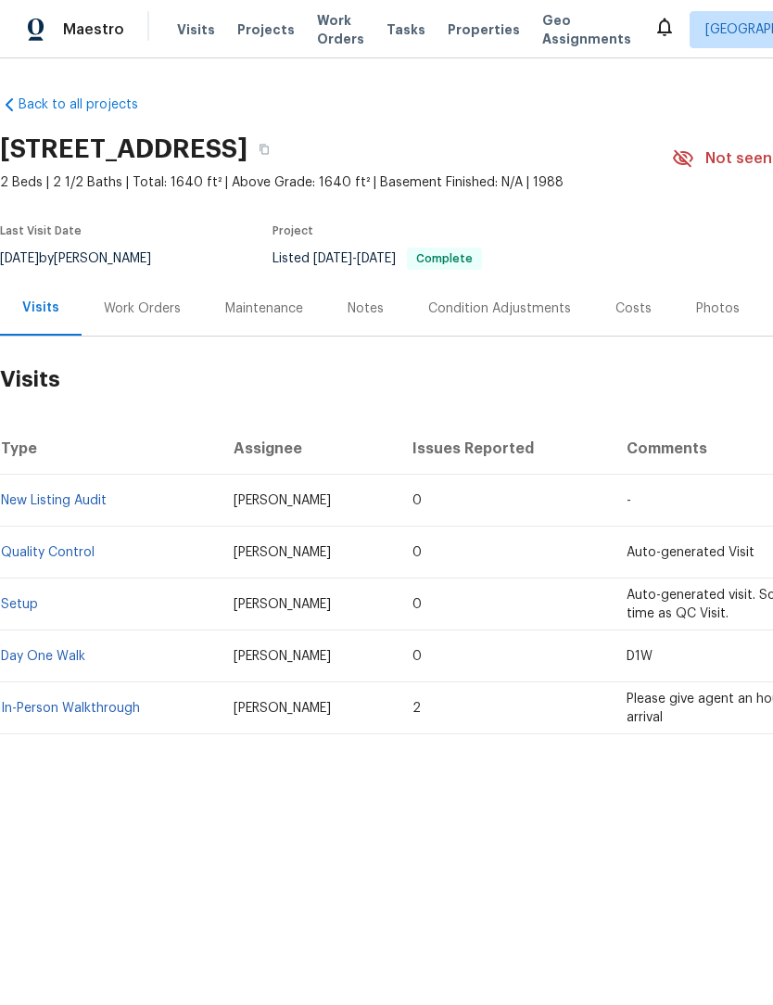
click at [53, 500] on link "New Listing Audit" at bounding box center [54, 500] width 106 height 13
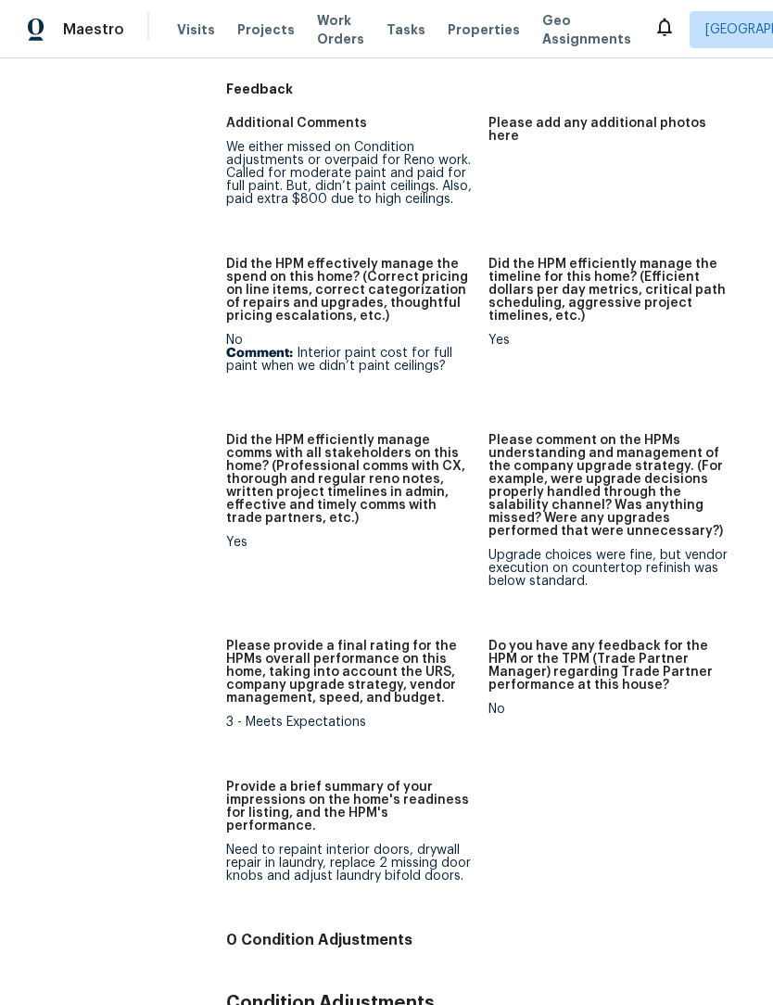
scroll to position [2246, 0]
